Goal: Information Seeking & Learning: Check status

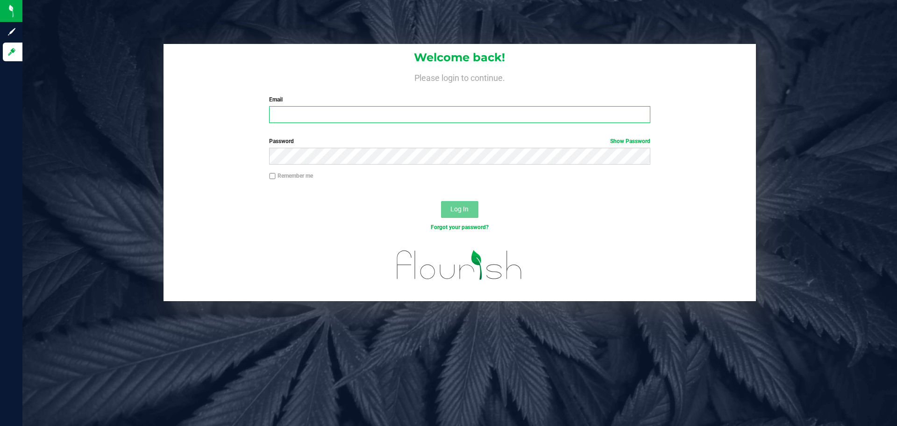
click at [419, 117] on input "Email" at bounding box center [459, 114] width 381 height 17
paste input "[EMAIL_ADDRESS][DOMAIN_NAME]"
type input "[EMAIL_ADDRESS][DOMAIN_NAME]"
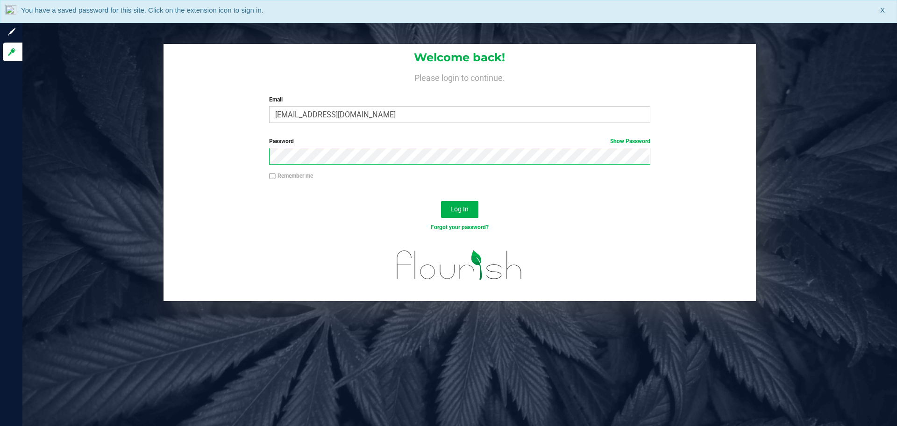
click at [441, 201] on button "Log In" at bounding box center [459, 209] width 37 height 17
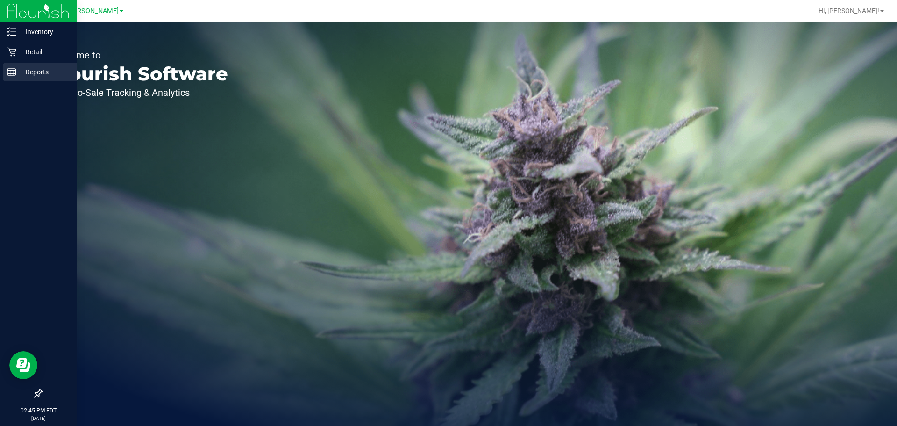
click at [28, 74] on p "Reports" at bounding box center [44, 71] width 56 height 11
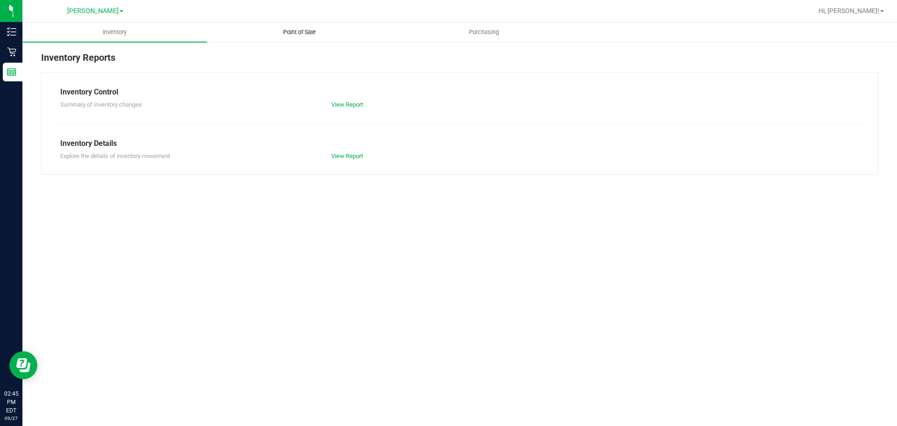
click at [322, 29] on span "Point of Sale" at bounding box center [299, 32] width 58 height 8
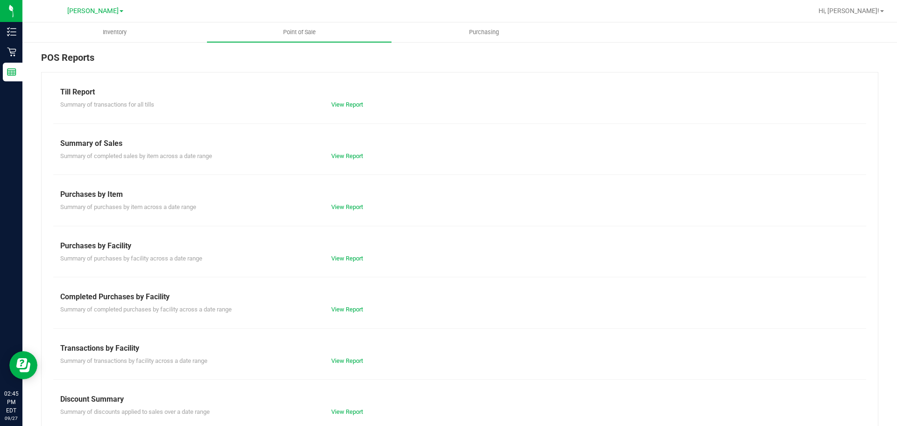
click at [354, 303] on div "Summary of completed purchases by facility across a date range View Report" at bounding box center [459, 308] width 813 height 12
click at [353, 309] on link "View Report" at bounding box center [347, 308] width 32 height 7
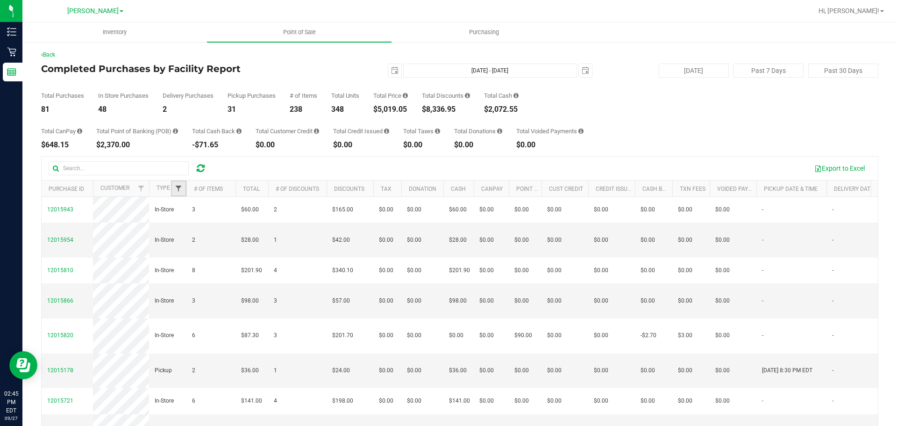
click at [175, 192] on span "Filter" at bounding box center [178, 188] width 7 height 7
click at [199, 238] on span "Delivery" at bounding box center [201, 241] width 20 height 6
click at [186, 238] on input "Delivery" at bounding box center [183, 241] width 6 height 6
checkbox input "true"
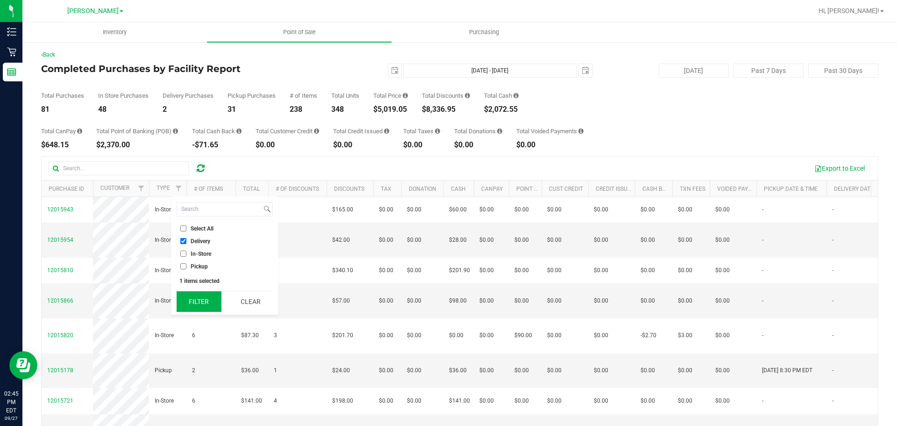
click at [201, 294] on button "Filter" at bounding box center [199, 301] width 45 height 21
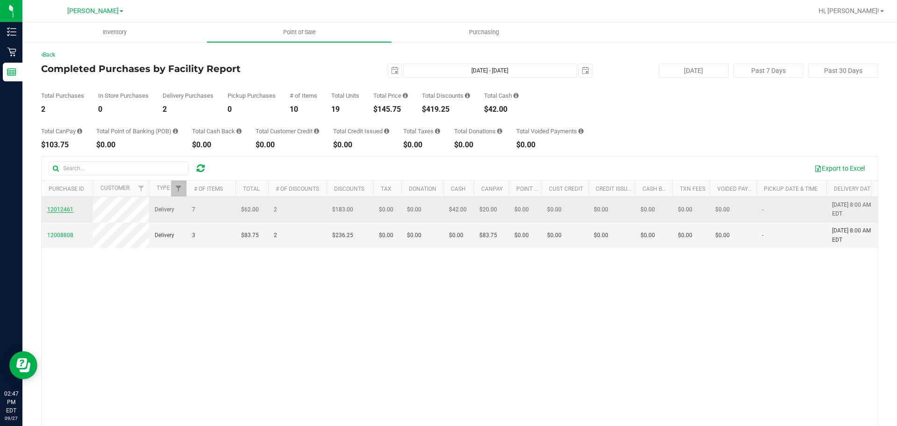
click at [57, 210] on span "12012461" at bounding box center [60, 209] width 26 height 7
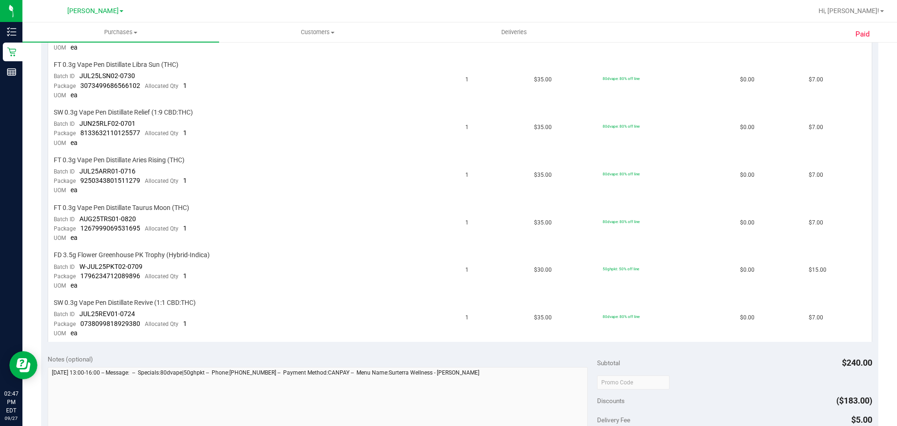
scroll to position [444, 0]
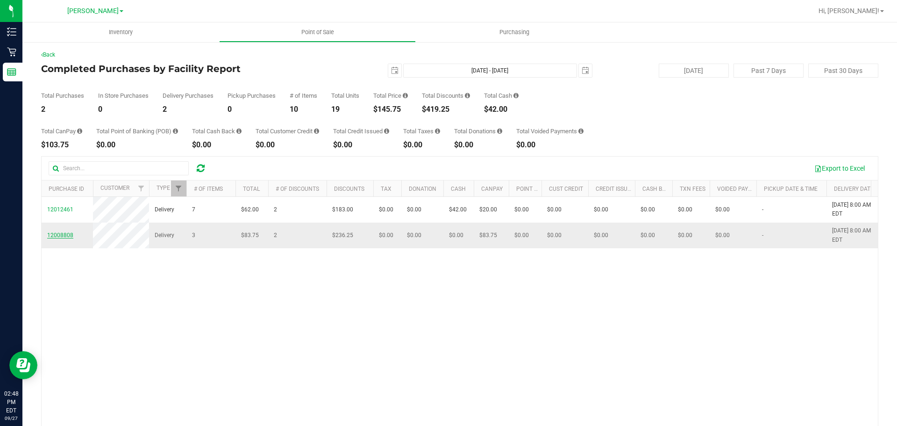
click at [67, 234] on span "12008808" at bounding box center [60, 235] width 26 height 7
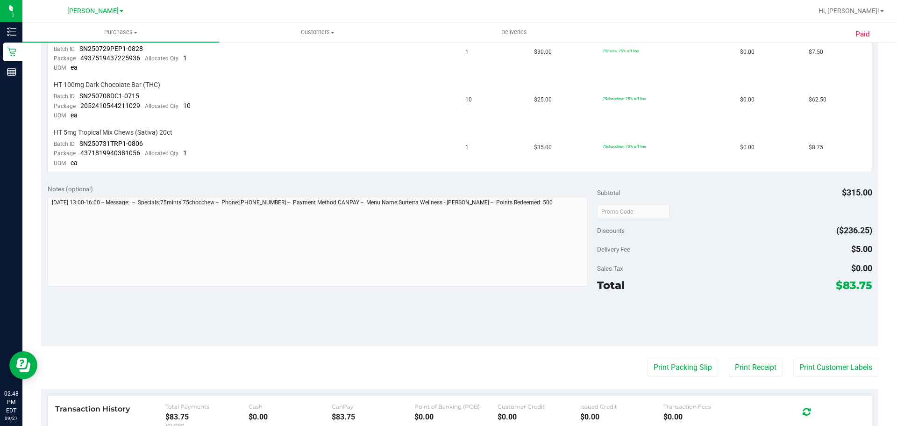
scroll to position [289, 0]
